Goal: Communication & Community: Answer question/provide support

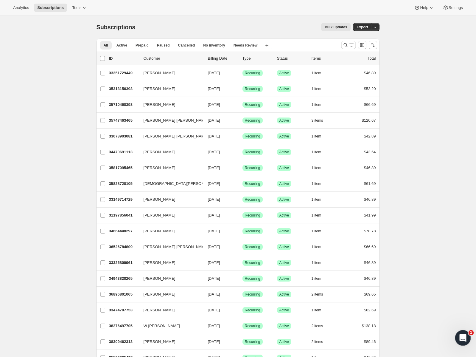
drag, startPoint x: 462, startPoint y: 330, endPoint x: 920, endPoint y: 660, distance: 564.5
click at [462, 329] on html at bounding box center [462, 336] width 14 height 14
click at [464, 337] on icon "Open Intercom Messenger" at bounding box center [462, 337] width 10 height 10
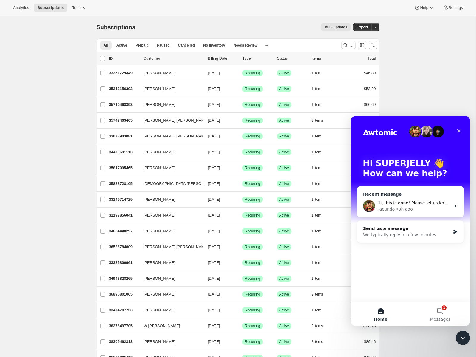
click at [434, 207] on div "Facundo • 3h ago" at bounding box center [413, 209] width 73 height 6
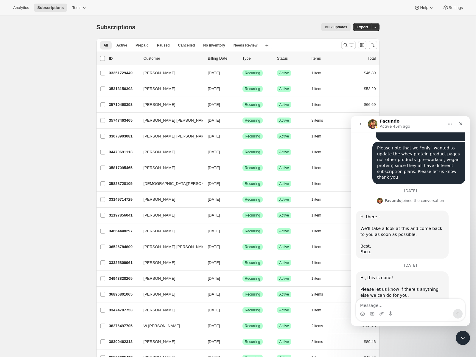
click at [400, 309] on div "Intercom messenger" at bounding box center [410, 314] width 109 height 10
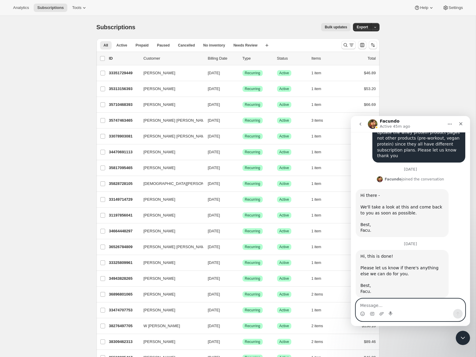
click at [400, 307] on textarea "Message…" at bounding box center [410, 304] width 109 height 10
type textarea "Thank you so much for your help Facu!"
